Goal: Transaction & Acquisition: Purchase product/service

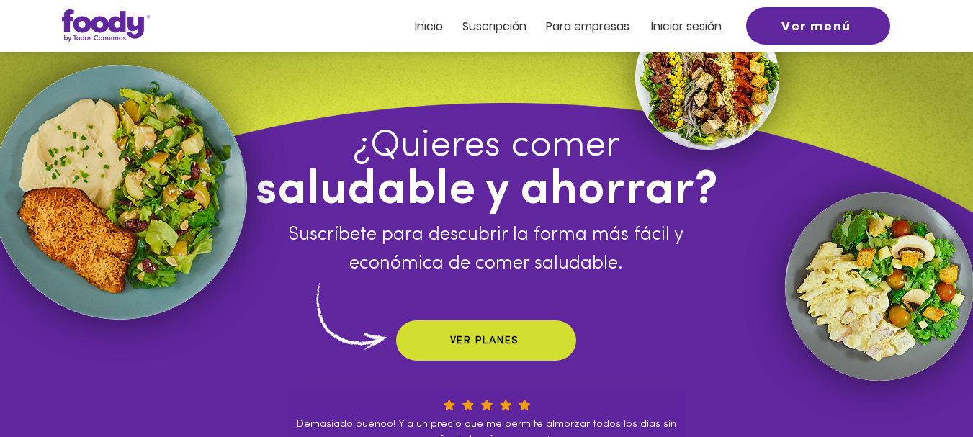
click at [493, 34] on span "Suscripción" at bounding box center [494, 26] width 64 height 17
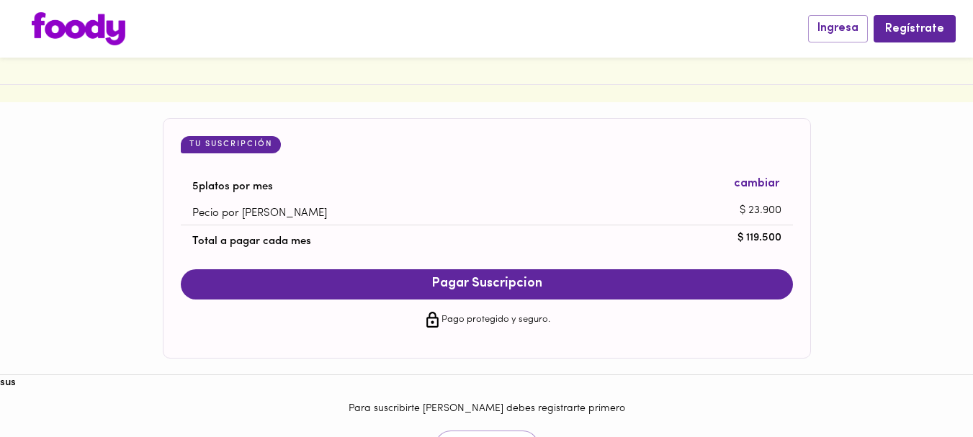
scroll to position [1371, 0]
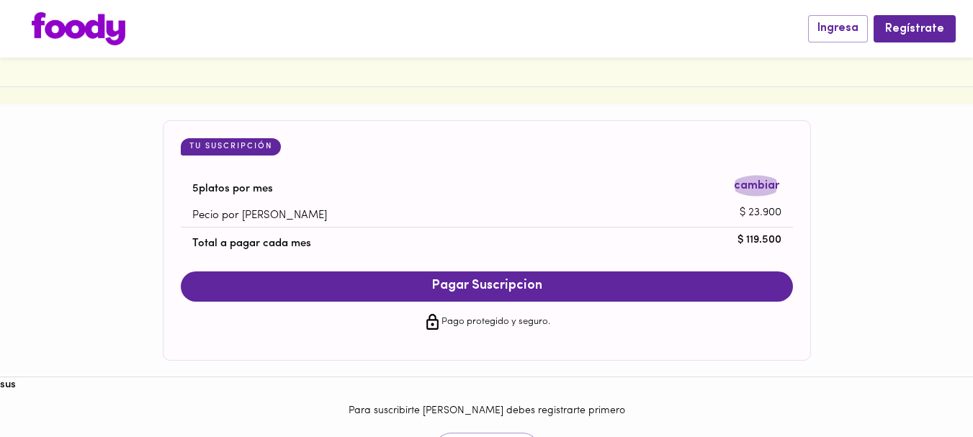
click at [750, 189] on span "cambiar" at bounding box center [756, 186] width 45 height 17
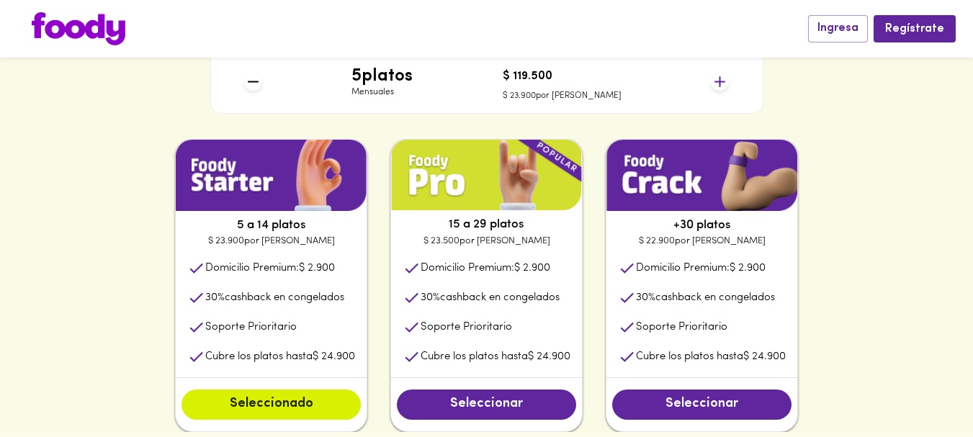
scroll to position [681, 0]
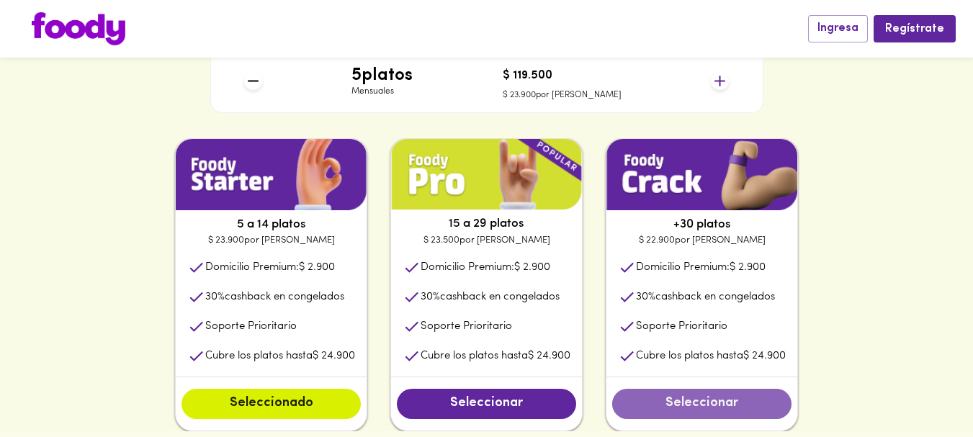
click at [704, 403] on span "Seleccionar" at bounding box center [702, 404] width 151 height 16
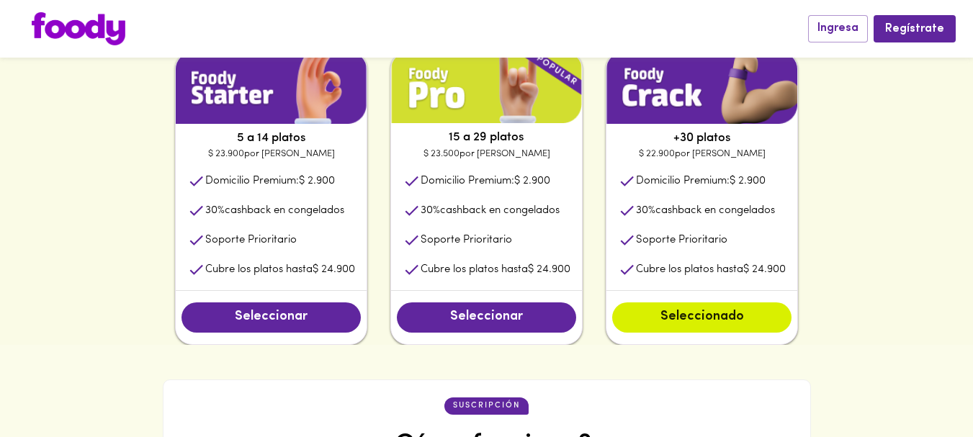
scroll to position [762, 0]
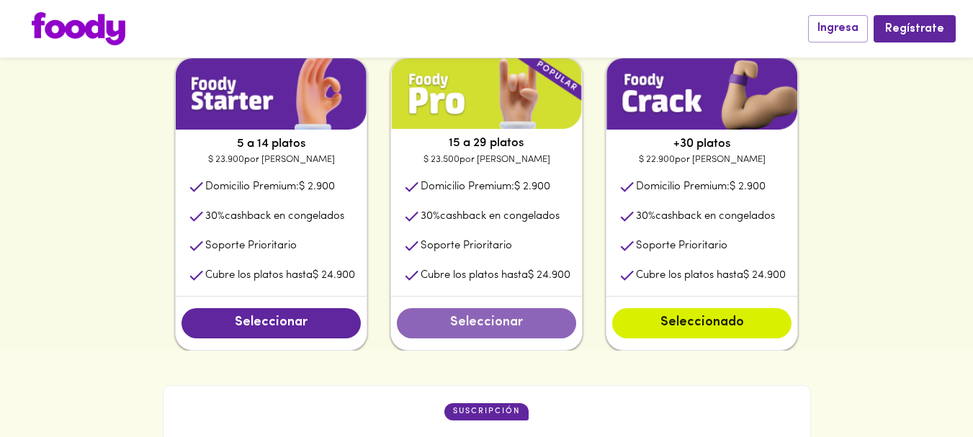
click at [481, 327] on span "Seleccionar" at bounding box center [486, 323] width 151 height 16
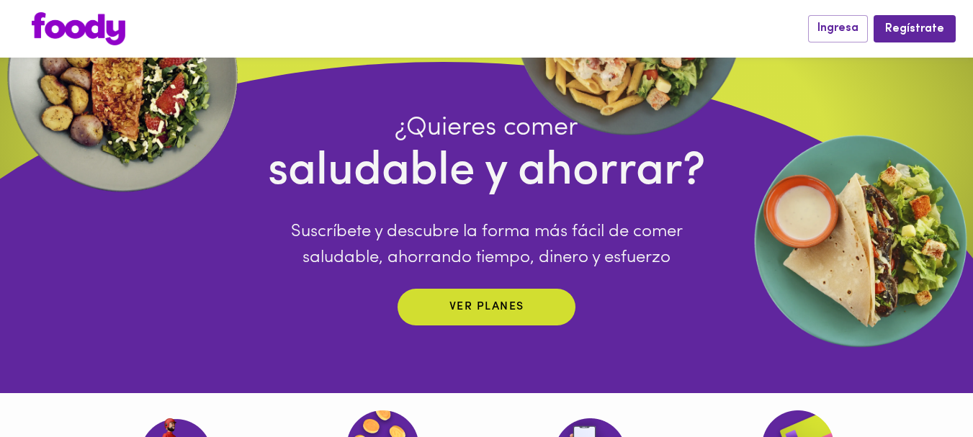
scroll to position [87, 0]
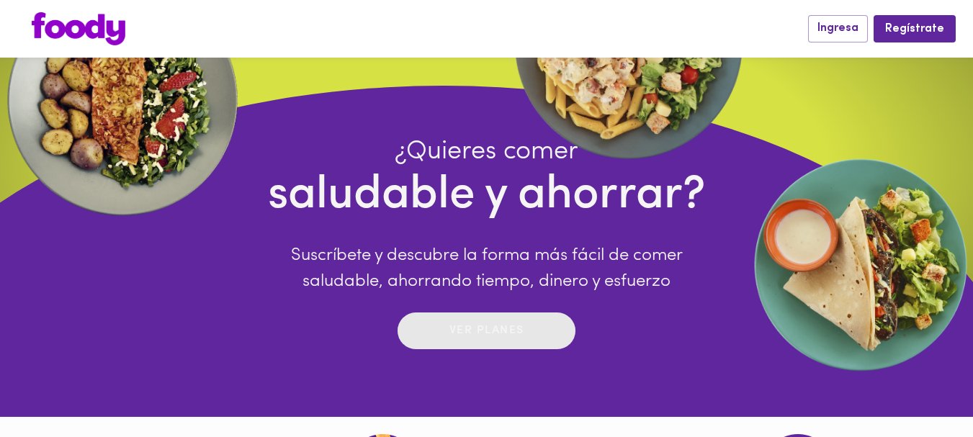
click at [488, 336] on p "Ver planes" at bounding box center [486, 331] width 75 height 17
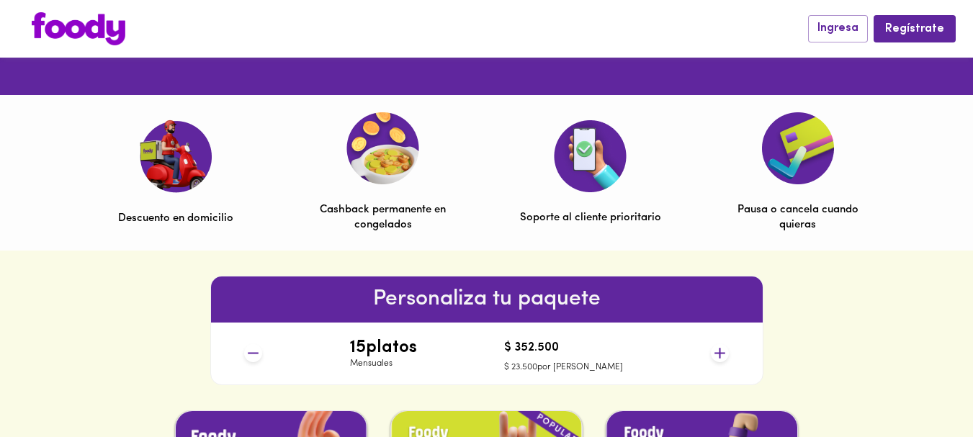
scroll to position [408, 0]
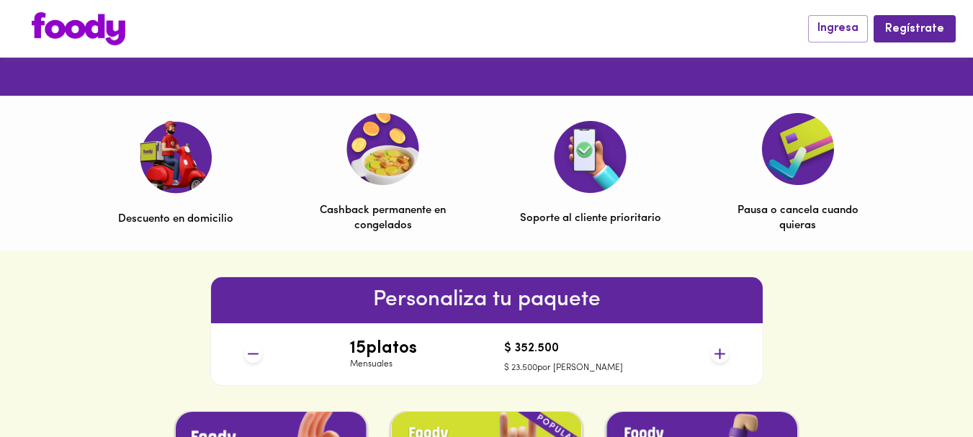
click at [822, 271] on div "Personaliza tu paquete 15 platos Mensuales $ 352.500 $ 23.500 por plato" at bounding box center [486, 331] width 973 height 160
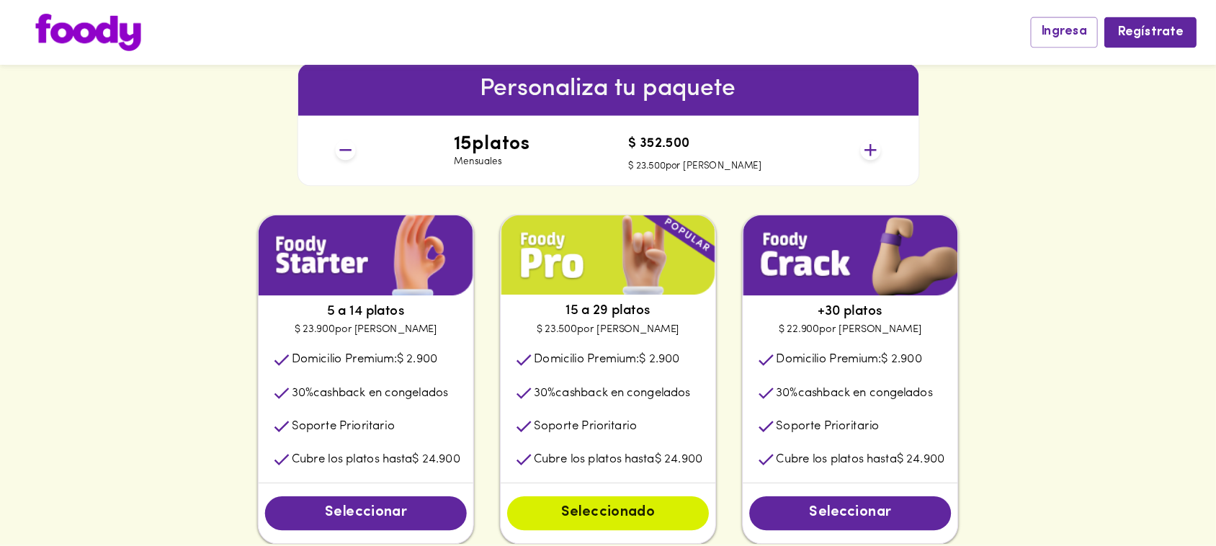
scroll to position [629, 0]
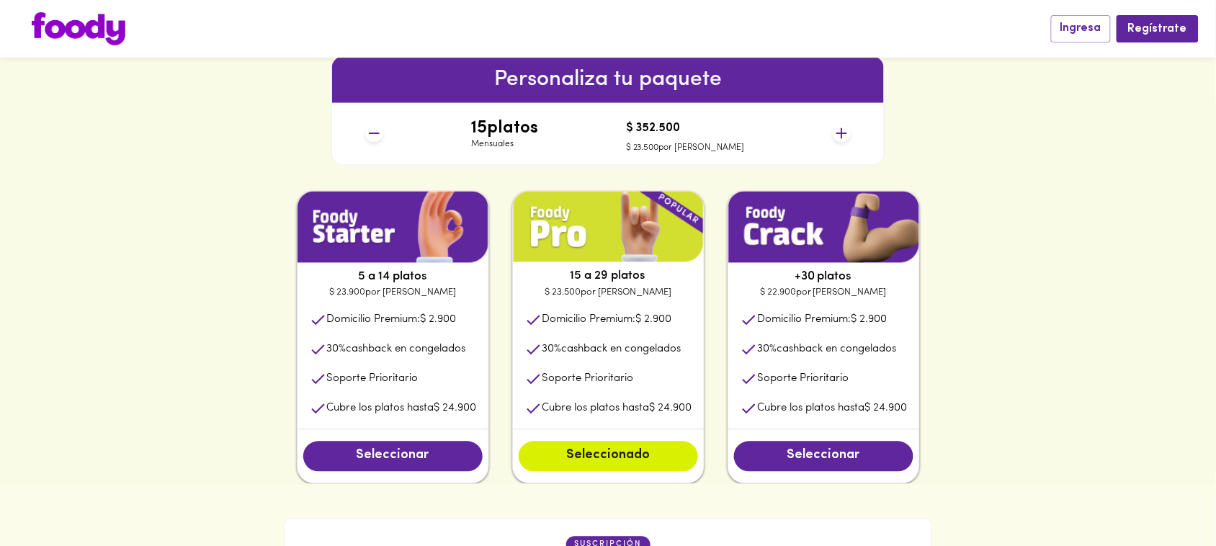
drag, startPoint x: 821, startPoint y: 3, endPoint x: 161, endPoint y: 325, distance: 734.7
click at [161, 325] on div "5 a 14 platos $ 23.900 por plato Domicilio Premium: $ 2.900 30 % cashback en co…" at bounding box center [608, 337] width 1216 height 293
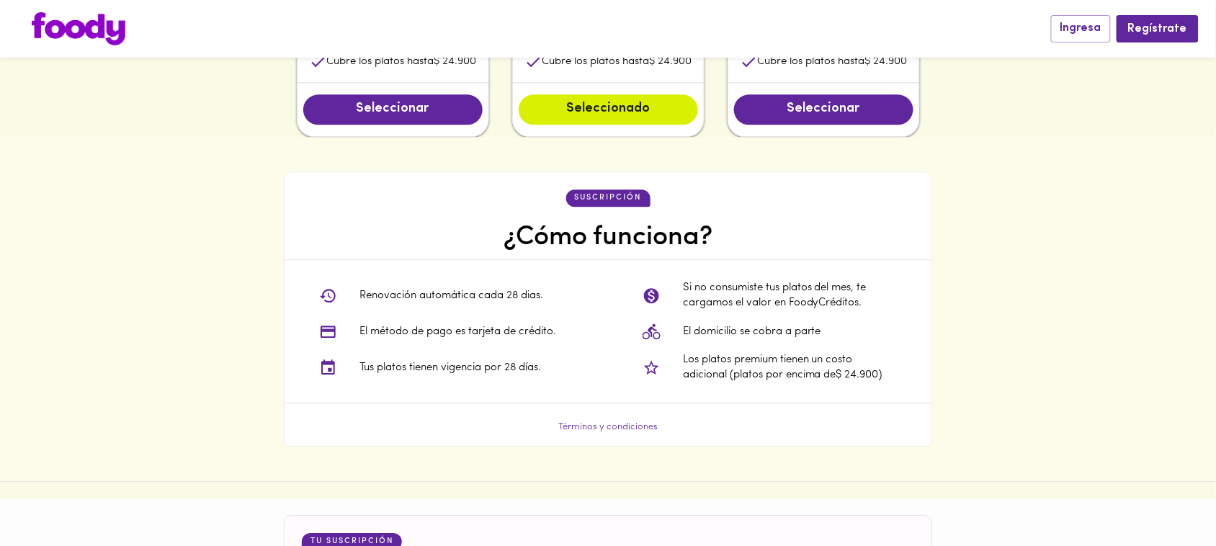
scroll to position [977, 0]
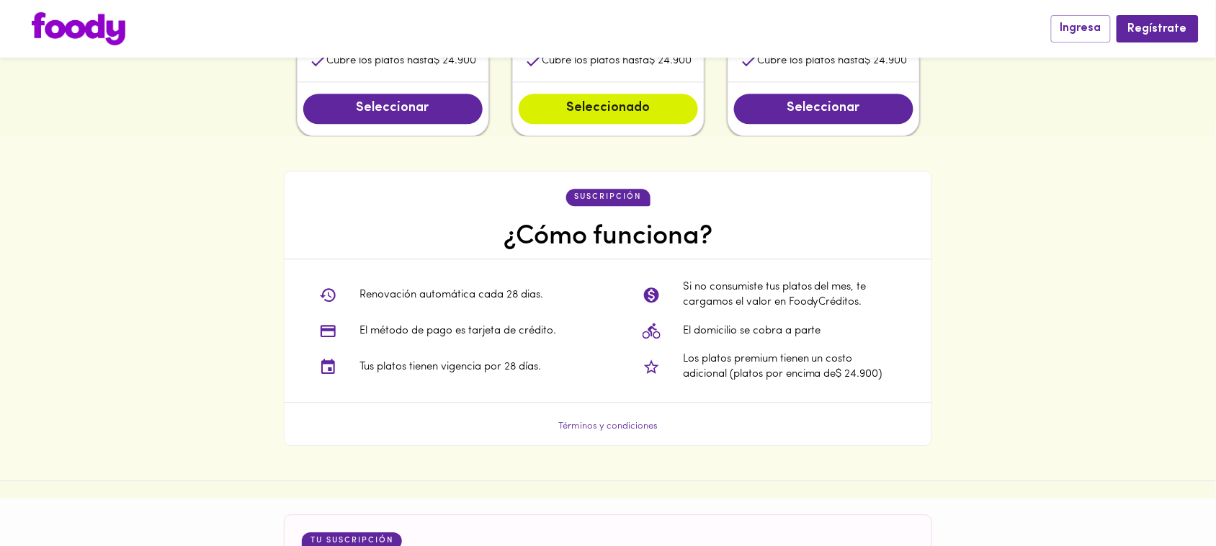
click at [87, 24] on img at bounding box center [79, 28] width 94 height 33
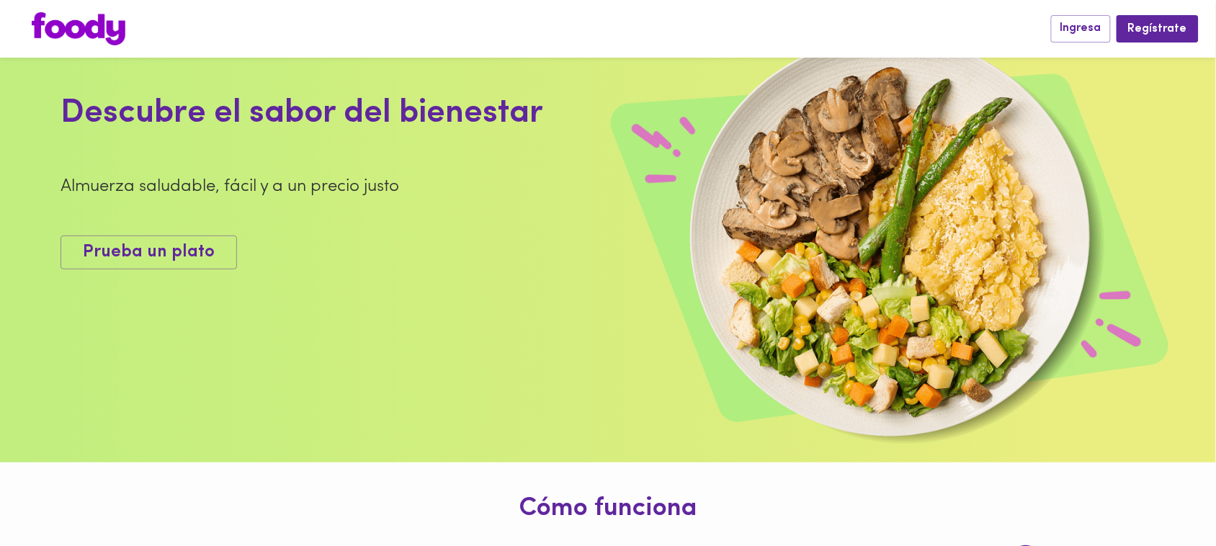
scroll to position [55, 0]
click at [175, 254] on span "Prueba un plato" at bounding box center [149, 251] width 132 height 21
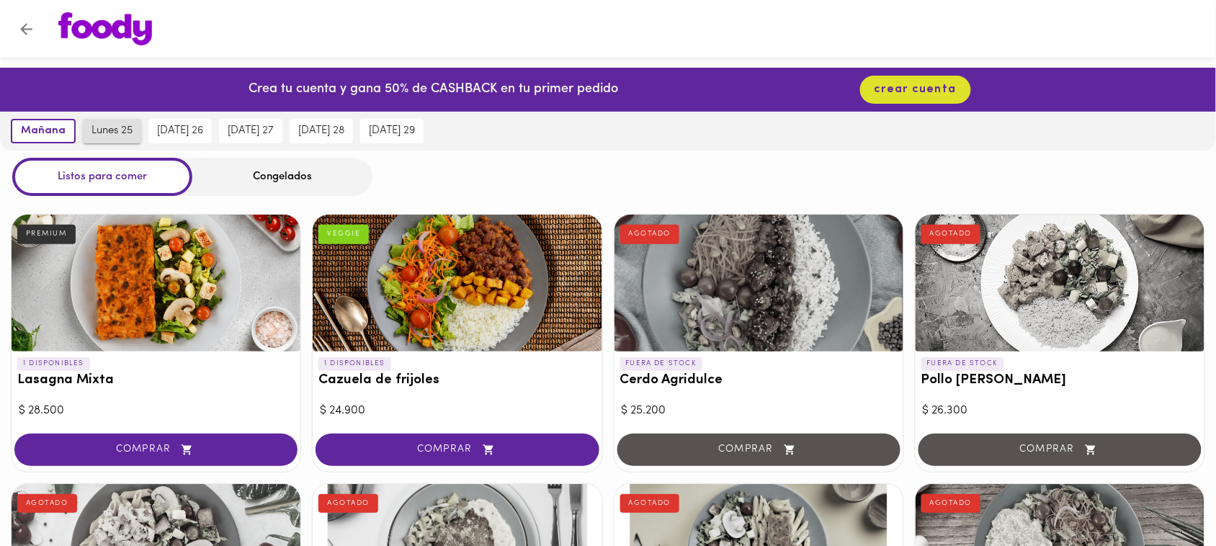
click at [114, 134] on span "lunes 25" at bounding box center [111, 131] width 41 height 13
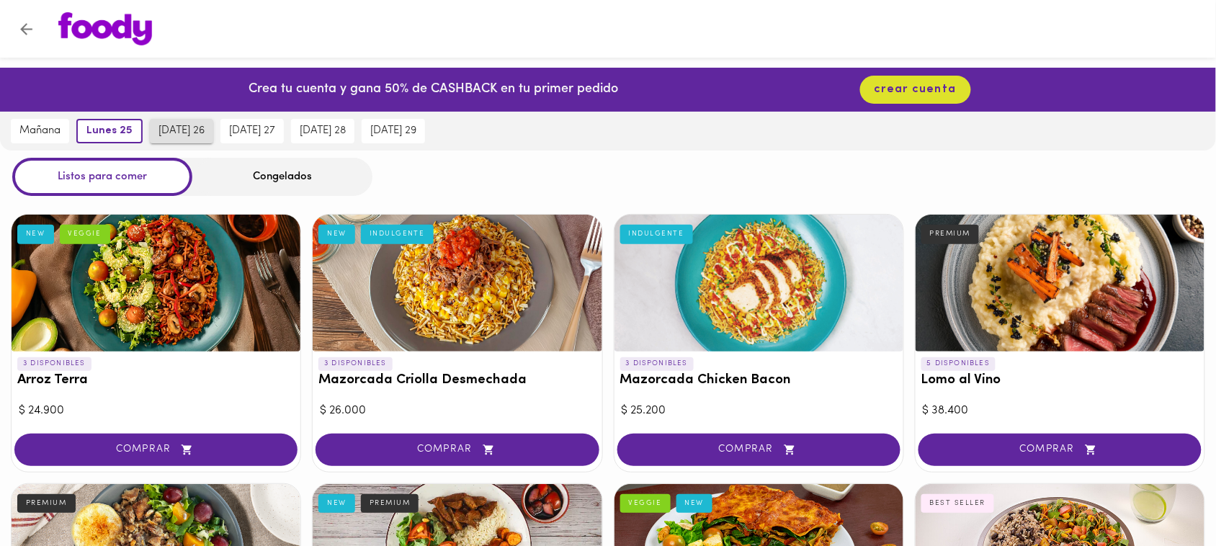
click at [163, 135] on span "[DATE] 26" at bounding box center [181, 131] width 46 height 13
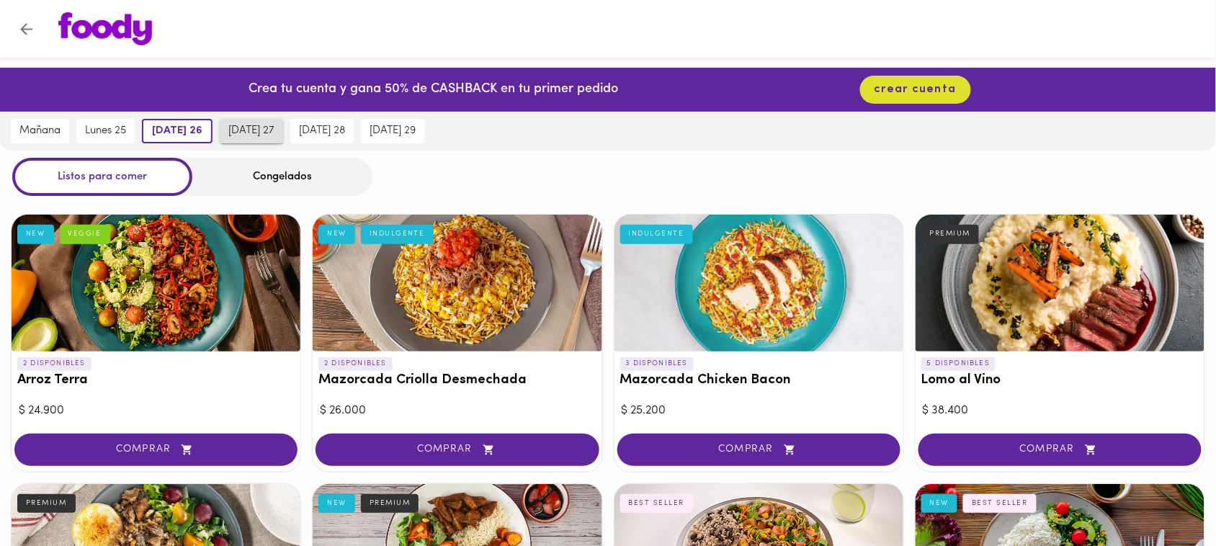
click at [263, 128] on span "[DATE] 27" at bounding box center [251, 131] width 46 height 13
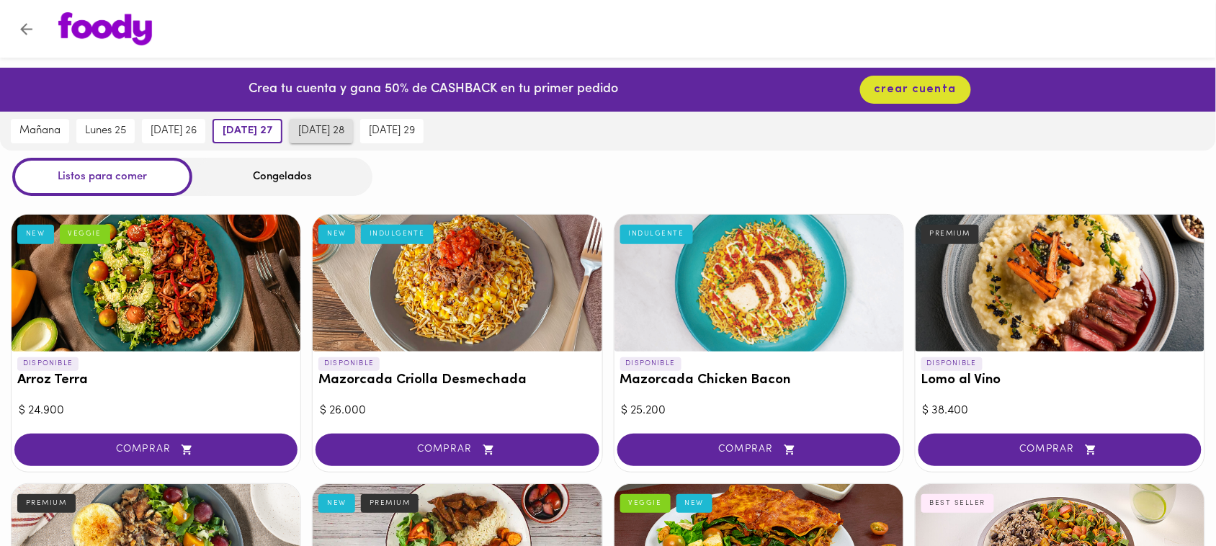
click at [328, 127] on span "[DATE] 28" at bounding box center [321, 131] width 46 height 13
click at [428, 127] on div "[DATE] 29" at bounding box center [392, 131] width 71 height 39
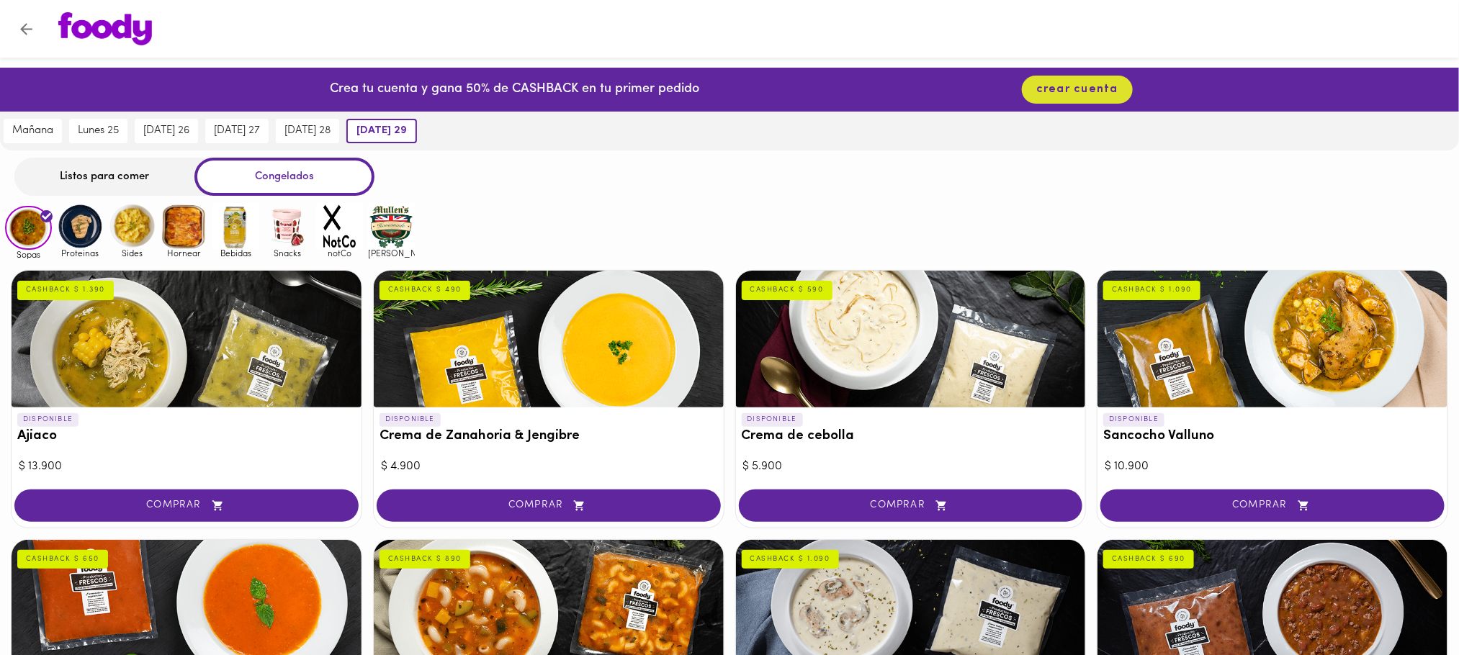
drag, startPoint x: 1056, startPoint y: 0, endPoint x: 962, endPoint y: 219, distance: 238.1
click at [962, 219] on div "Sopas Proteinas Sides Hornear Bebidas Snacks notCo [PERSON_NAME]" at bounding box center [729, 231] width 1459 height 56
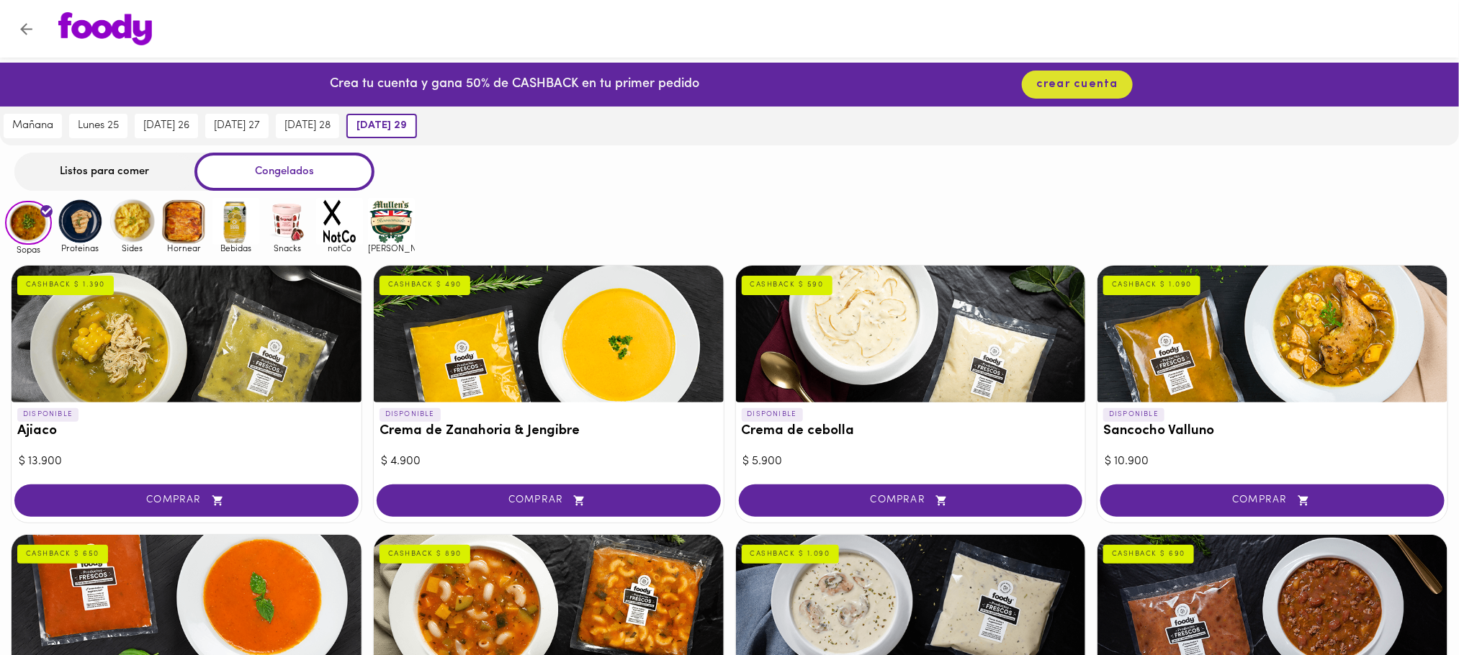
scroll to position [3, 0]
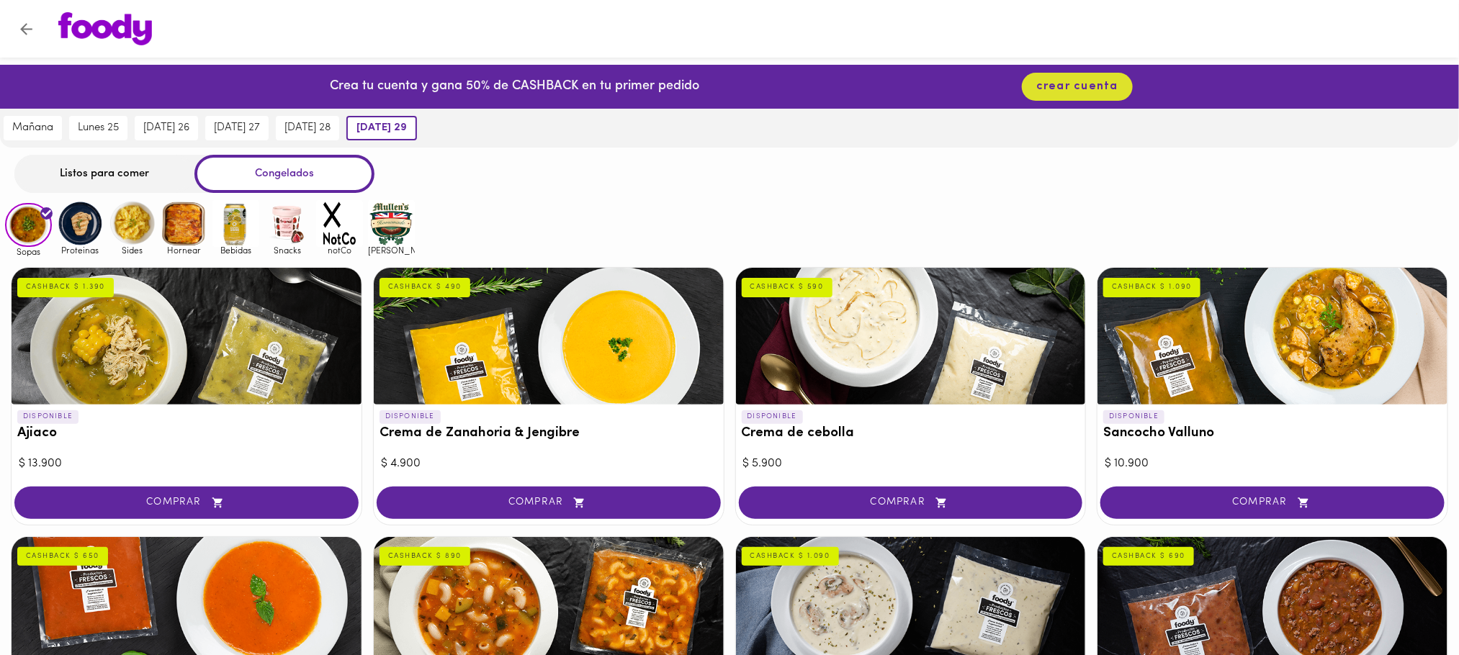
click at [79, 229] on img at bounding box center [80, 223] width 47 height 47
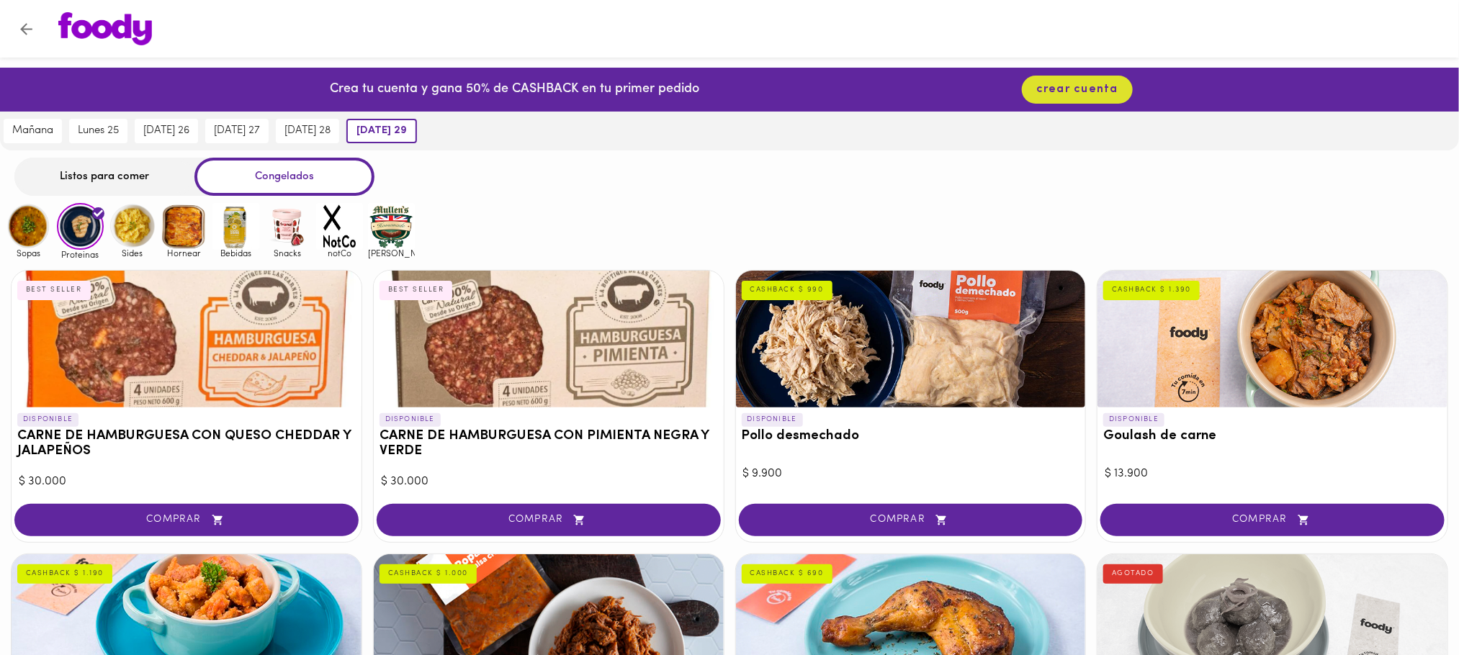
click at [126, 236] on img at bounding box center [132, 226] width 47 height 47
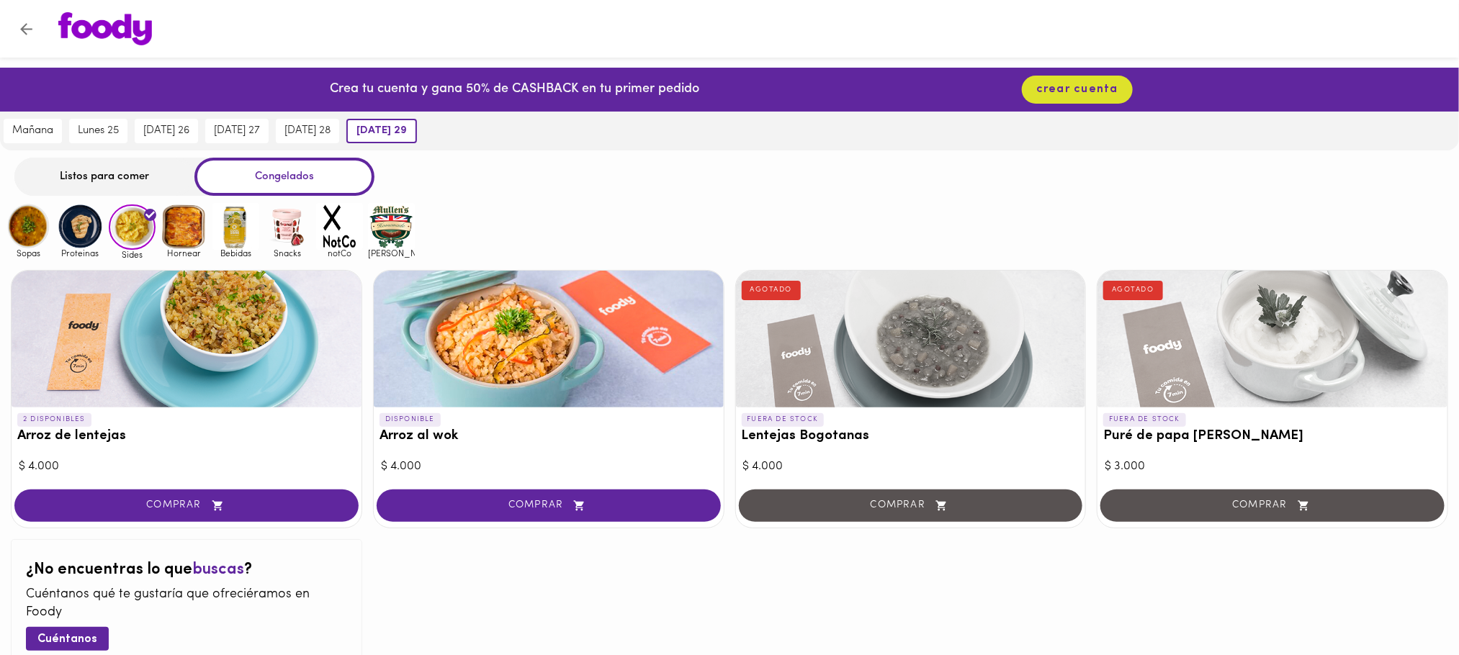
click at [178, 236] on img at bounding box center [184, 226] width 47 height 47
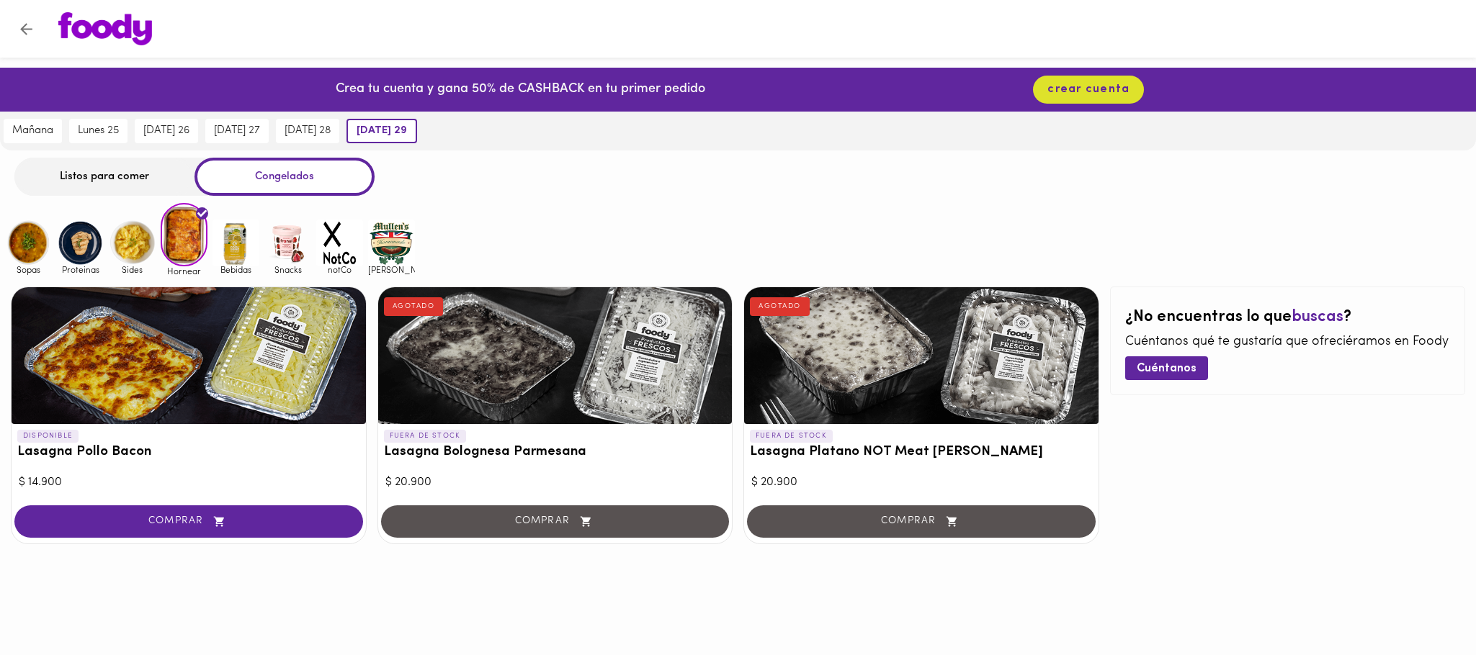
click at [115, 177] on div "Listos para comer" at bounding box center [104, 177] width 180 height 38
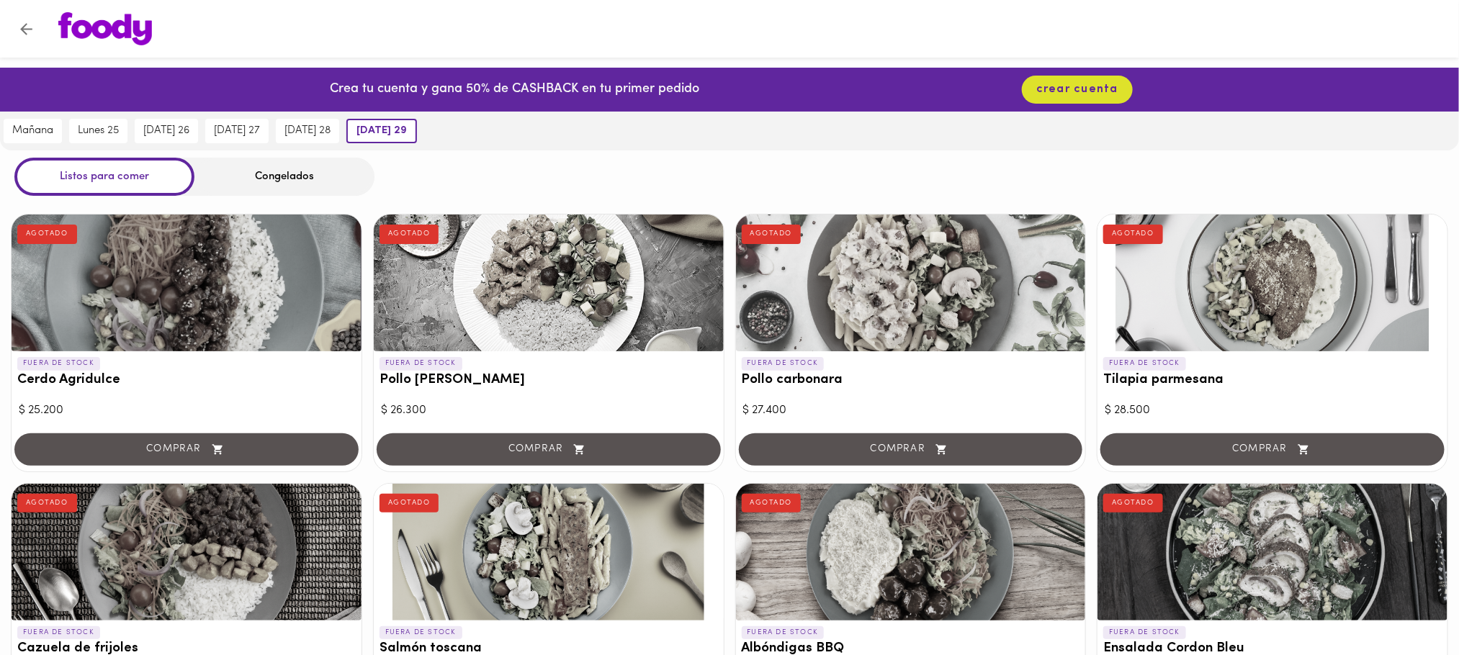
click at [255, 174] on div "Congelados" at bounding box center [284, 177] width 180 height 38
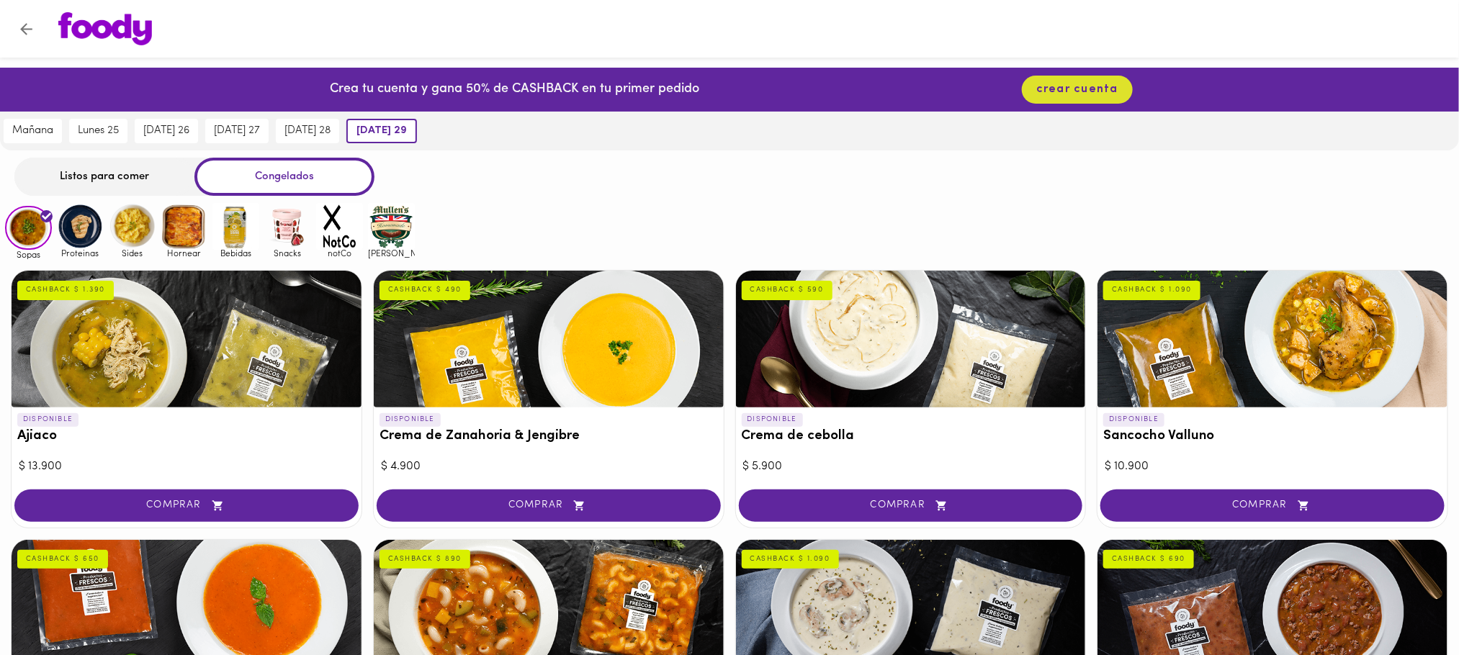
click at [84, 228] on img at bounding box center [80, 226] width 47 height 47
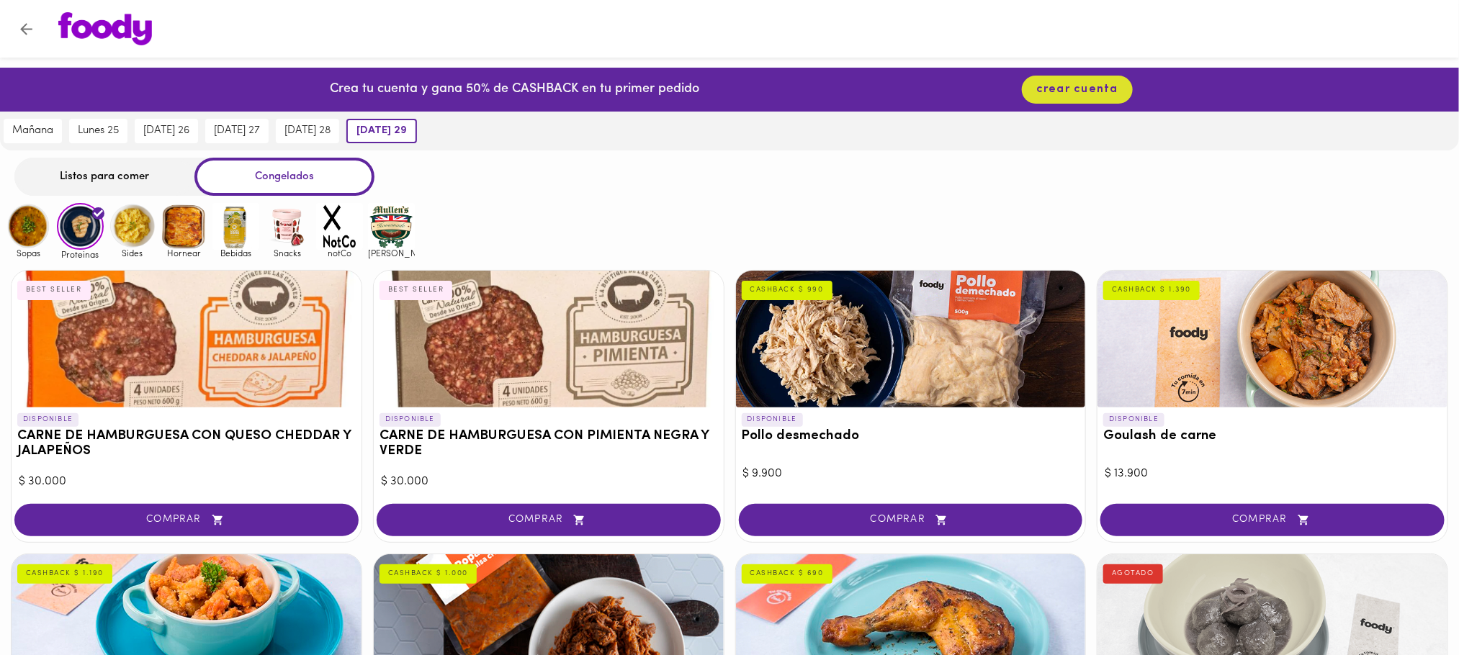
click at [130, 175] on div "Listos para comer" at bounding box center [104, 177] width 180 height 38
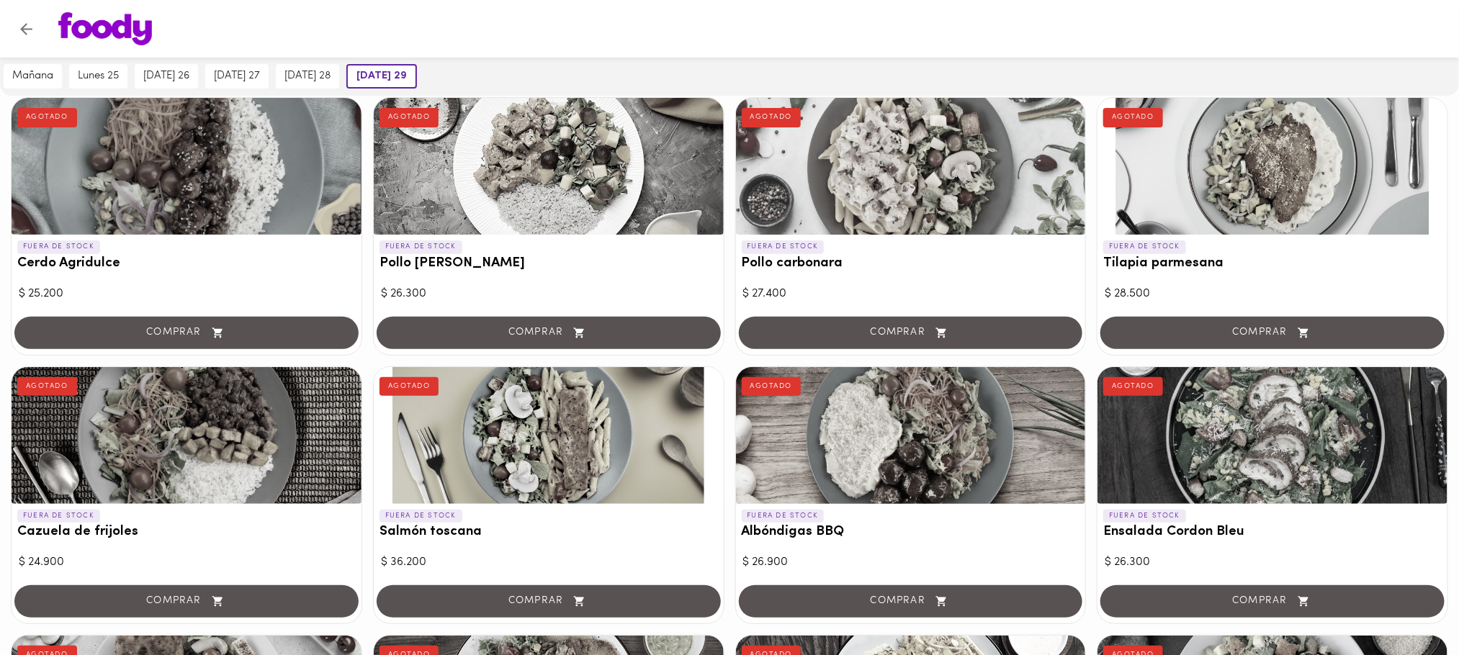
scroll to position [117, 0]
click at [81, 28] on img at bounding box center [105, 28] width 94 height 33
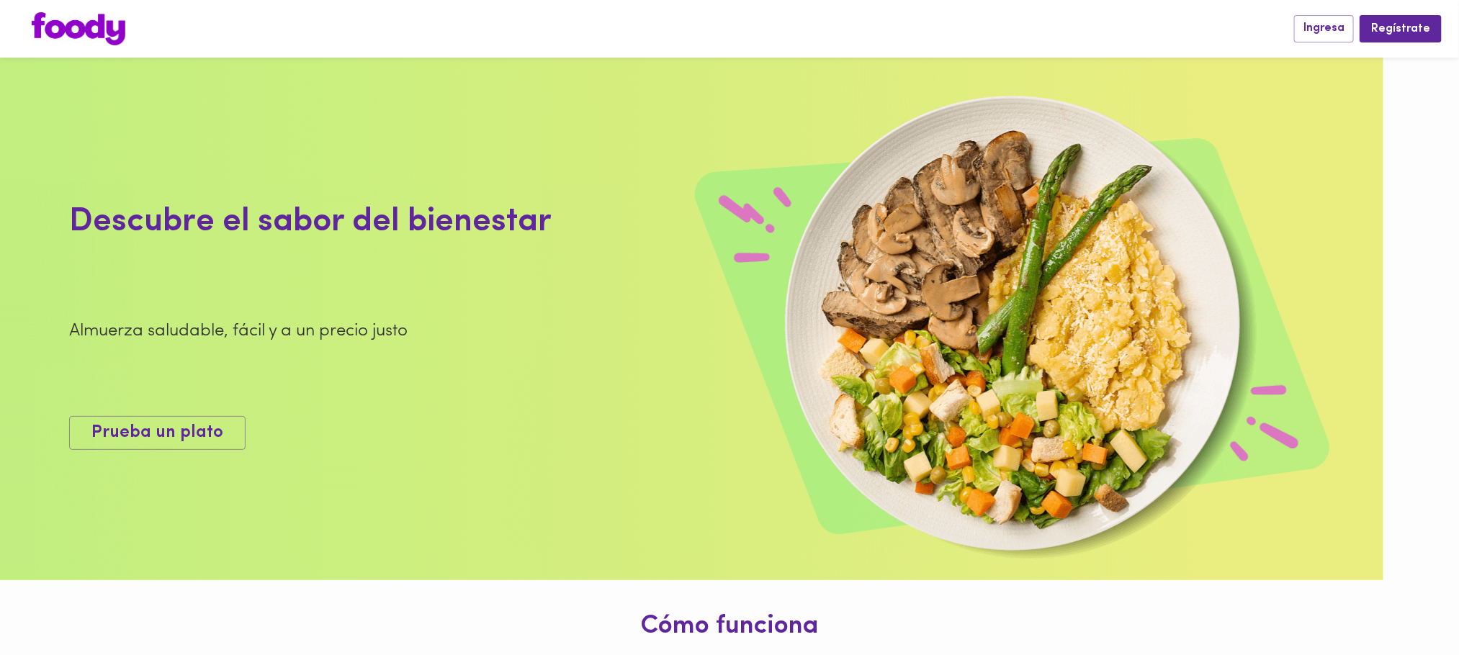
click at [81, 30] on img at bounding box center [79, 28] width 94 height 33
click at [192, 433] on span "Prueba un plato" at bounding box center [157, 433] width 132 height 21
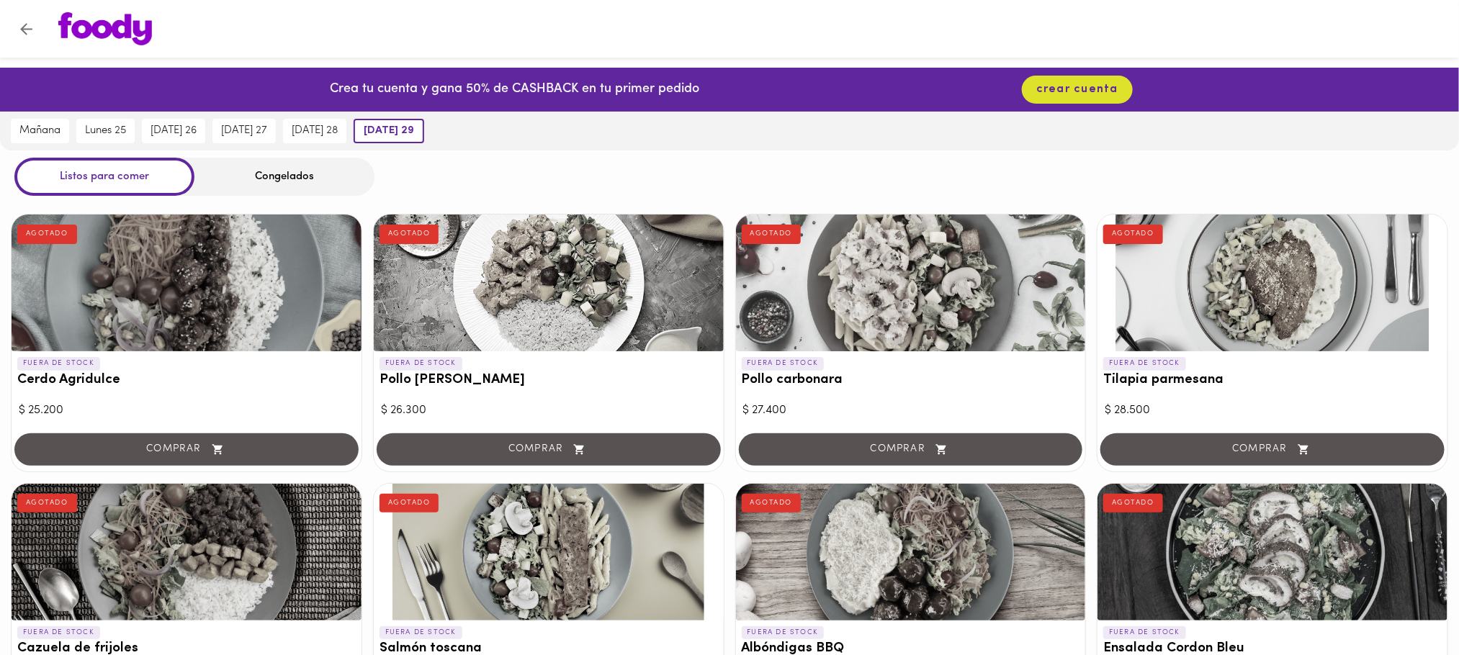
click at [312, 187] on div "Congelados" at bounding box center [284, 177] width 180 height 38
